Goal: Task Accomplishment & Management: Manage account settings

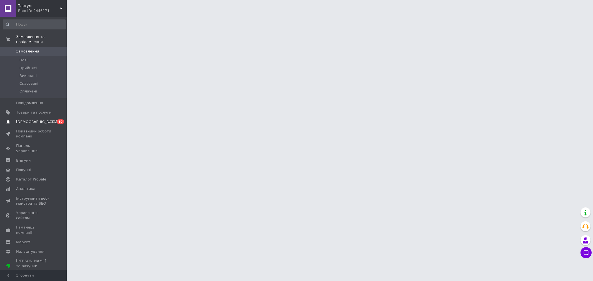
click at [36, 120] on span "[DEMOGRAPHIC_DATA]" at bounding box center [33, 122] width 35 height 5
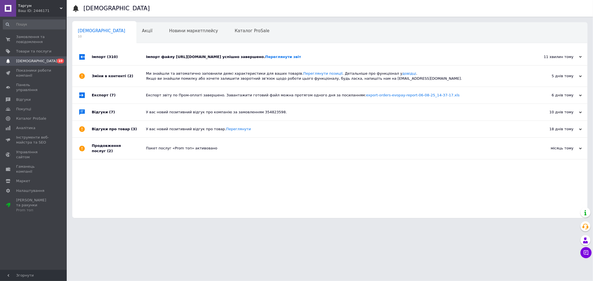
click at [121, 54] on div "Імпорт (310)" at bounding box center [119, 57] width 54 height 17
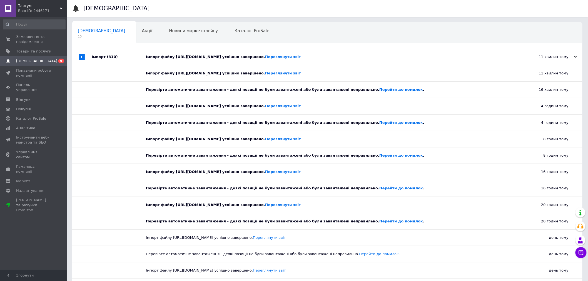
click at [128, 54] on div "Імпорт (310)" at bounding box center [119, 57] width 54 height 17
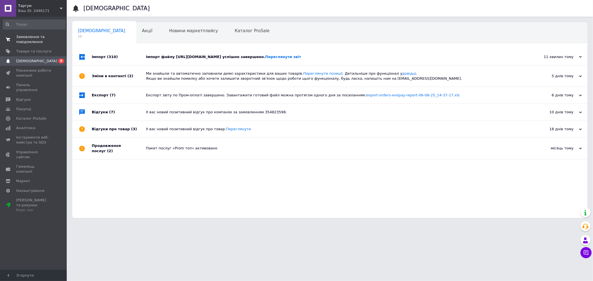
click at [35, 38] on span "Замовлення та повідомлення" at bounding box center [33, 39] width 35 height 10
